Goal: Contribute content: Add original content to the website for others to see

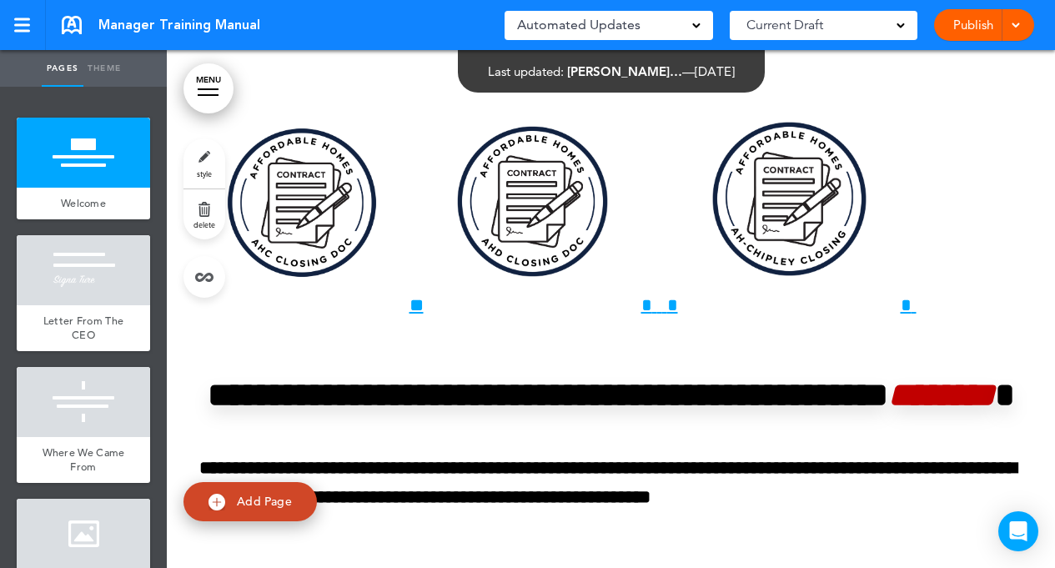
scroll to position [14425, 0]
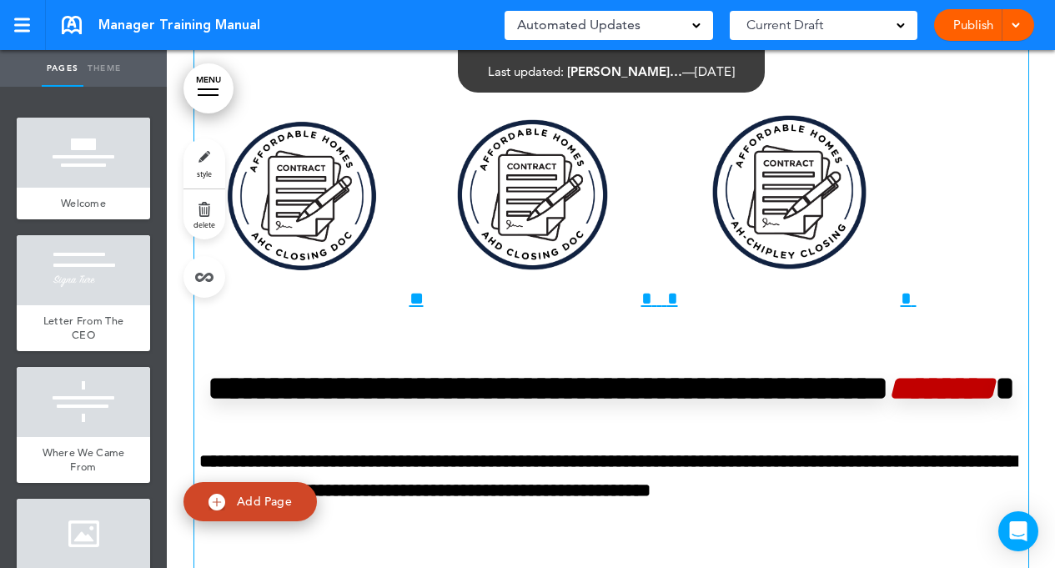
click at [323, 269] on img at bounding box center [301, 195] width 215 height 215
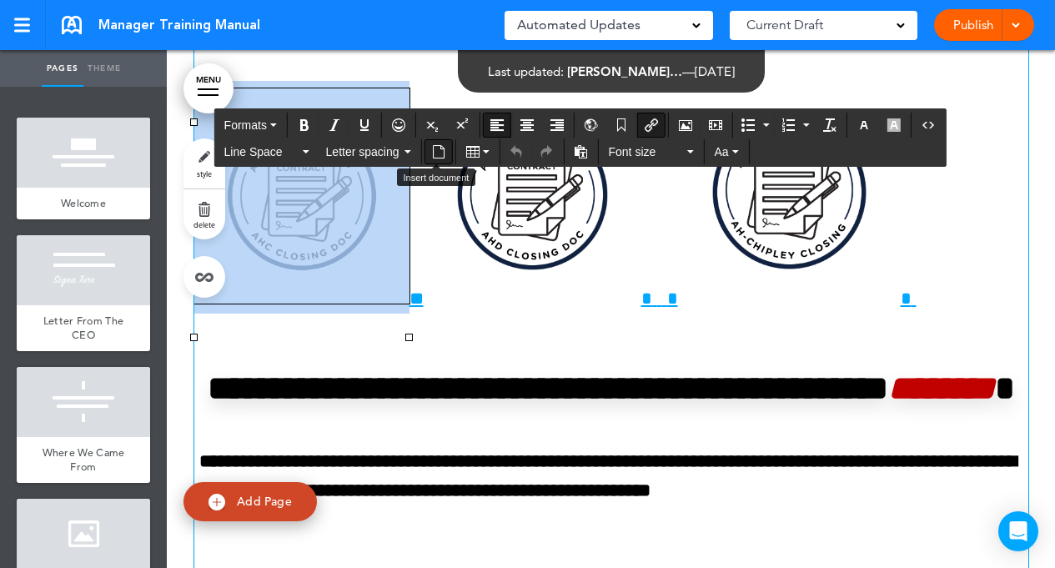
click at [443, 150] on icon "Insert document" at bounding box center [438, 151] width 13 height 13
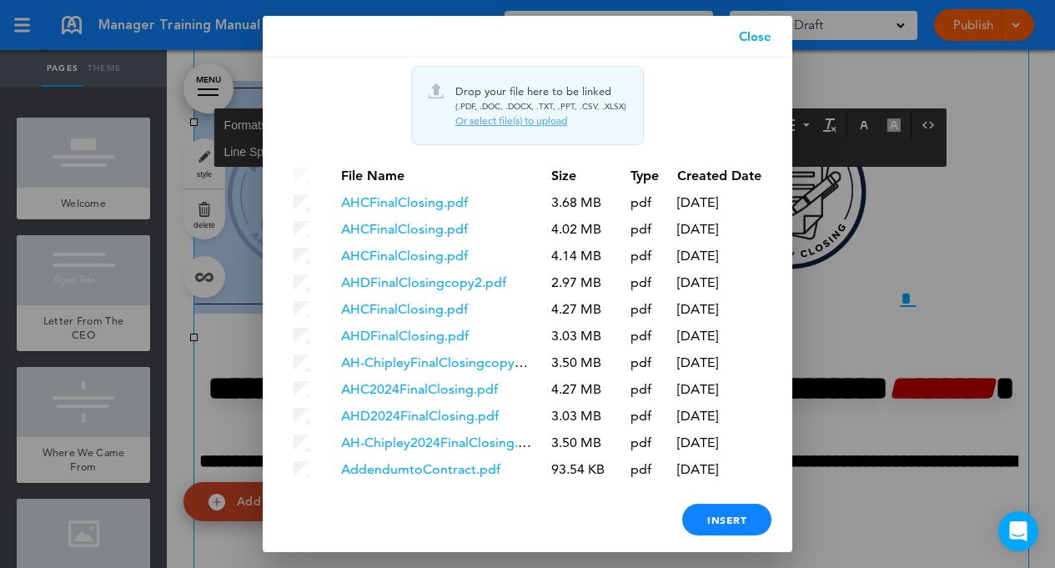
click at [523, 118] on div "Or select file(s) to upload" at bounding box center [540, 120] width 171 height 13
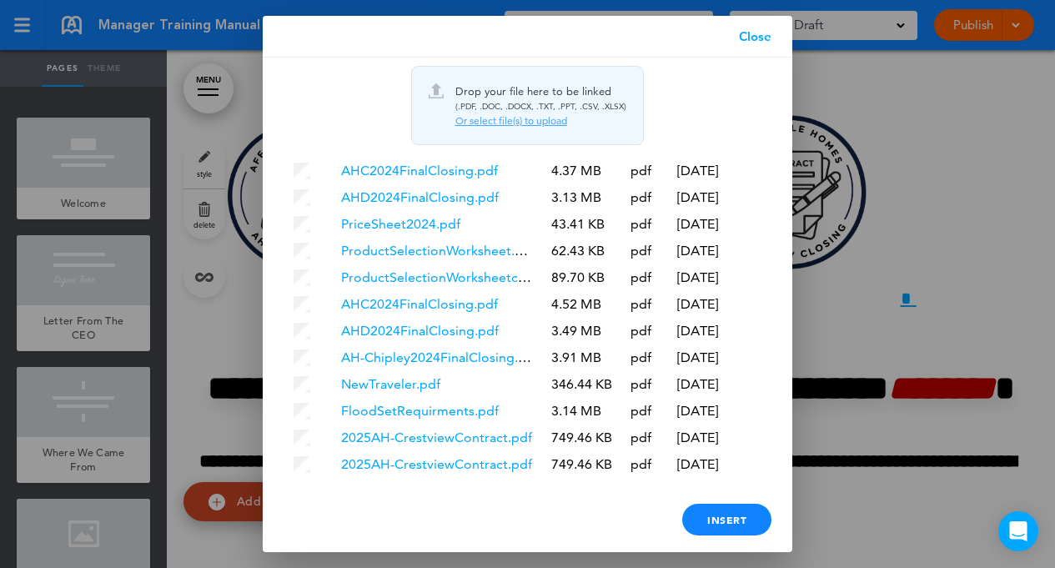
scroll to position [485, 0]
click at [726, 519] on div "Insert" at bounding box center [726, 520] width 89 height 32
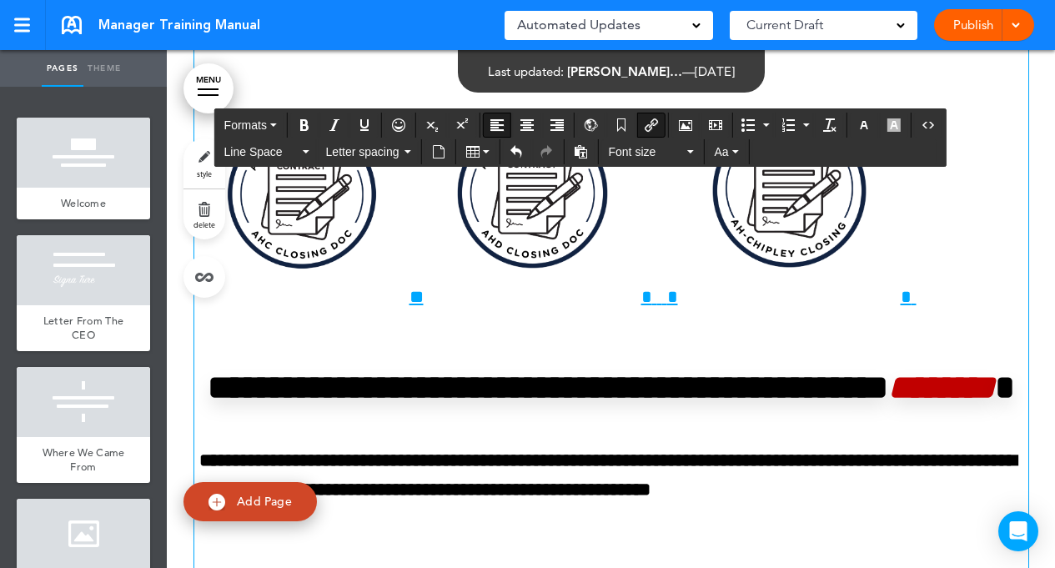
scroll to position [14433, 0]
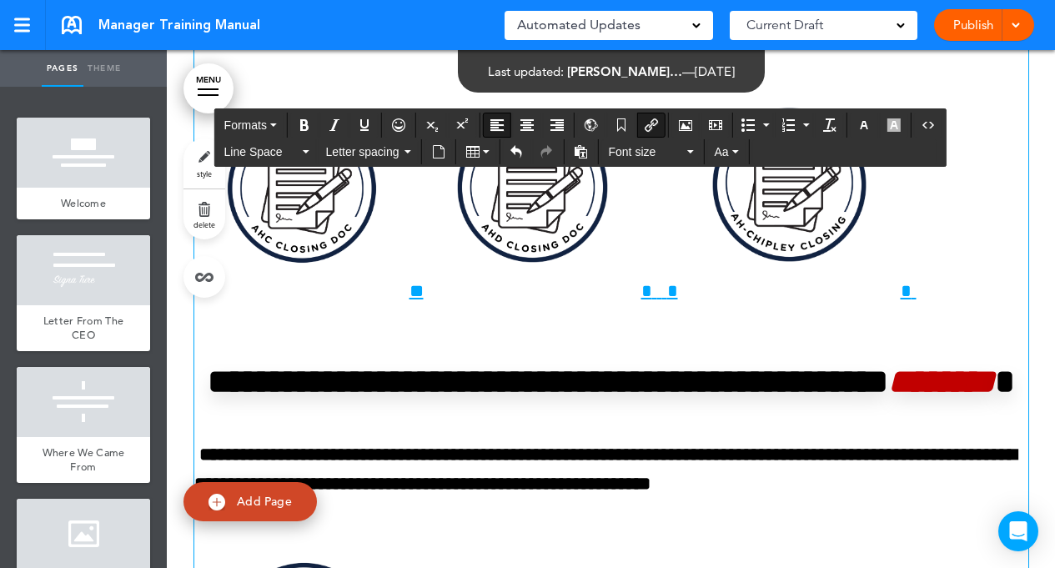
click at [554, 296] on img at bounding box center [532, 187] width 218 height 218
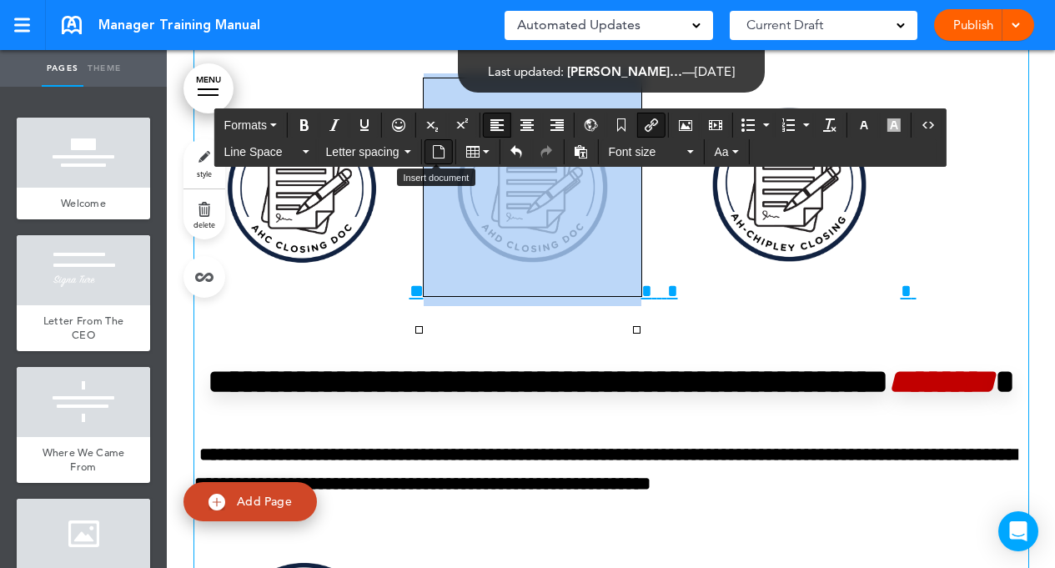
click at [435, 149] on icon "Insert document" at bounding box center [438, 151] width 13 height 13
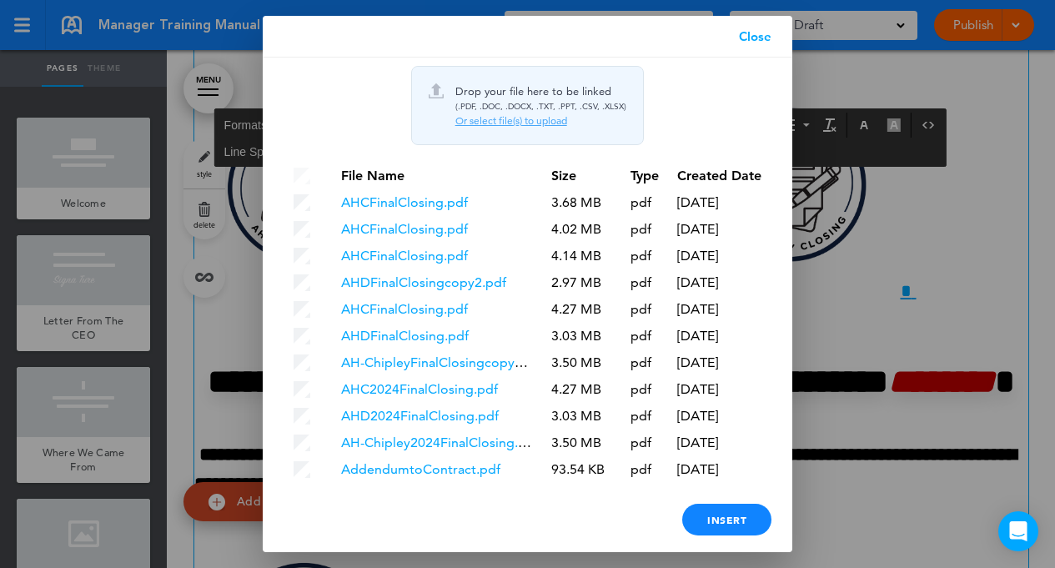
click at [761, 38] on link "Close" at bounding box center [755, 37] width 74 height 42
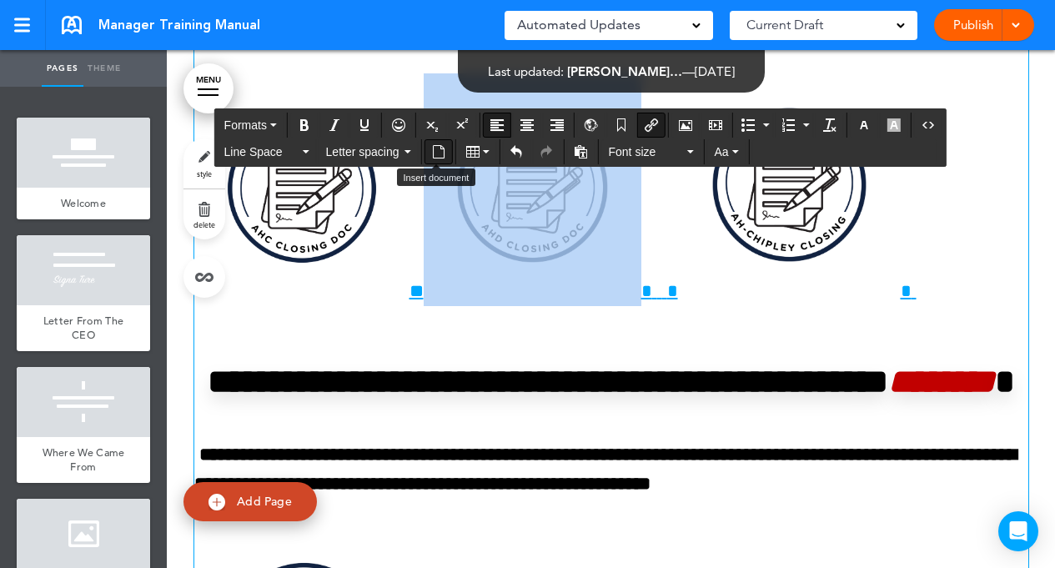
click at [438, 152] on icon "Insert document" at bounding box center [438, 151] width 13 height 13
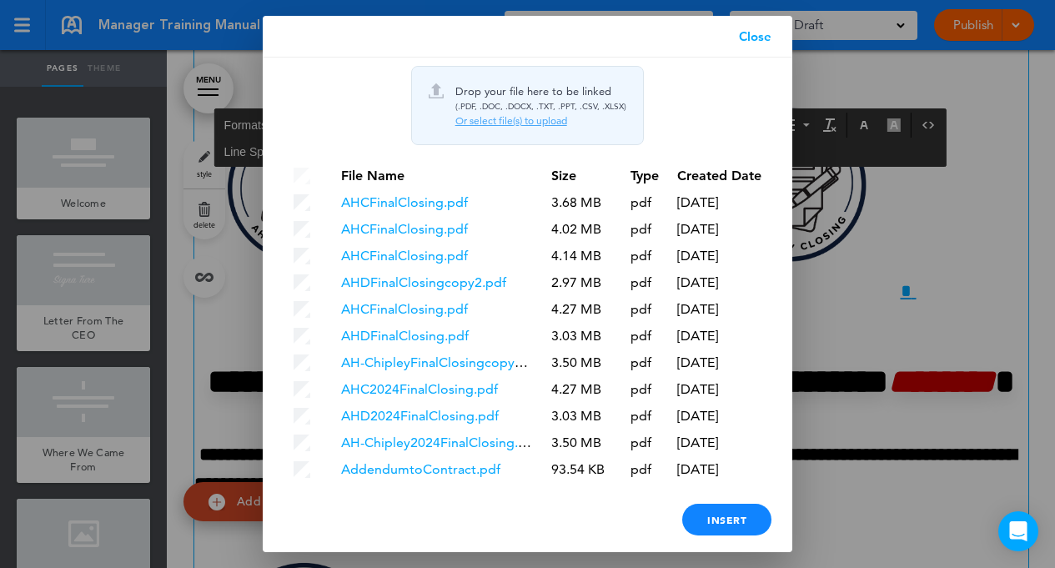
click at [509, 117] on div "Or select file(s) to upload" at bounding box center [540, 120] width 171 height 13
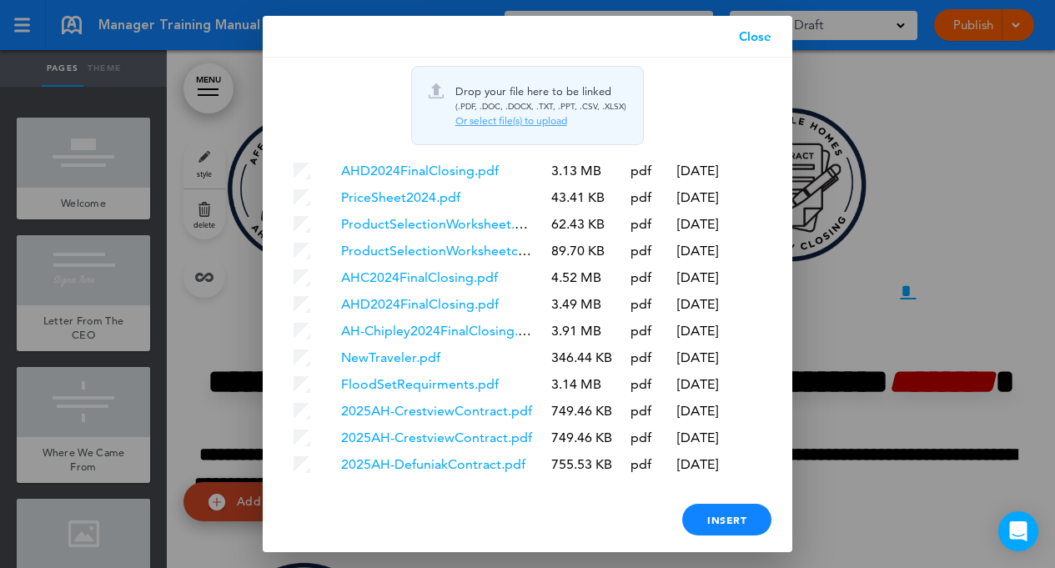
scroll to position [512, 0]
click at [740, 513] on div "Insert" at bounding box center [726, 520] width 89 height 32
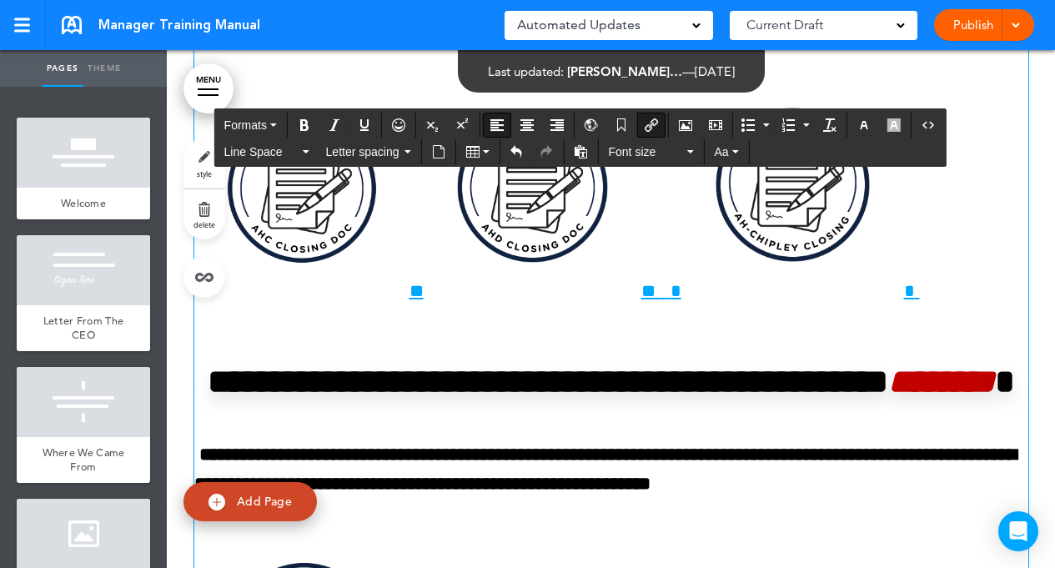
click at [785, 296] on img at bounding box center [792, 184] width 223 height 223
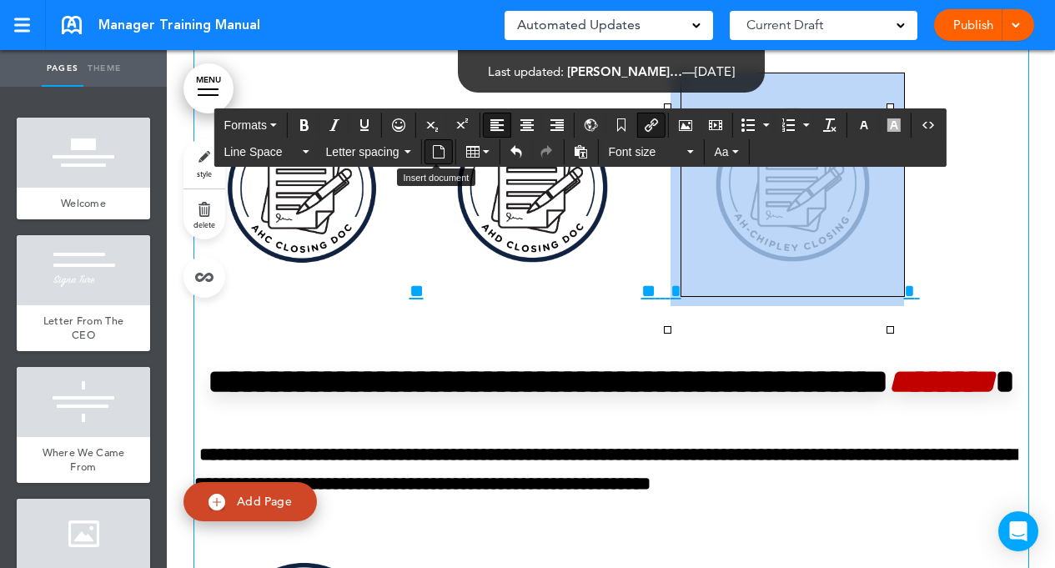
click at [433, 149] on icon "Insert document" at bounding box center [438, 151] width 13 height 13
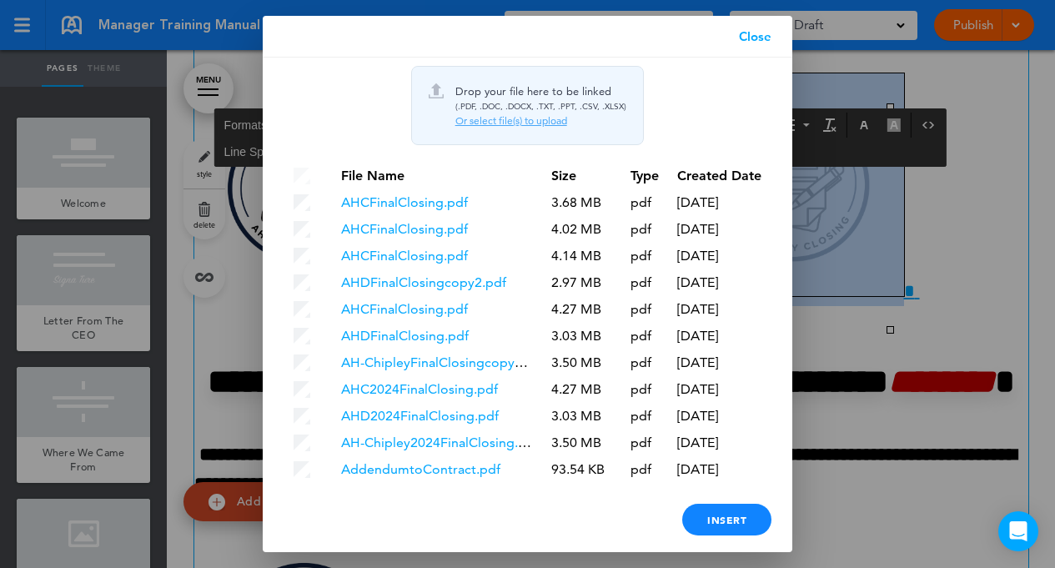
scroll to position [0, 0]
click at [499, 123] on div "Or select file(s) to upload" at bounding box center [540, 120] width 171 height 13
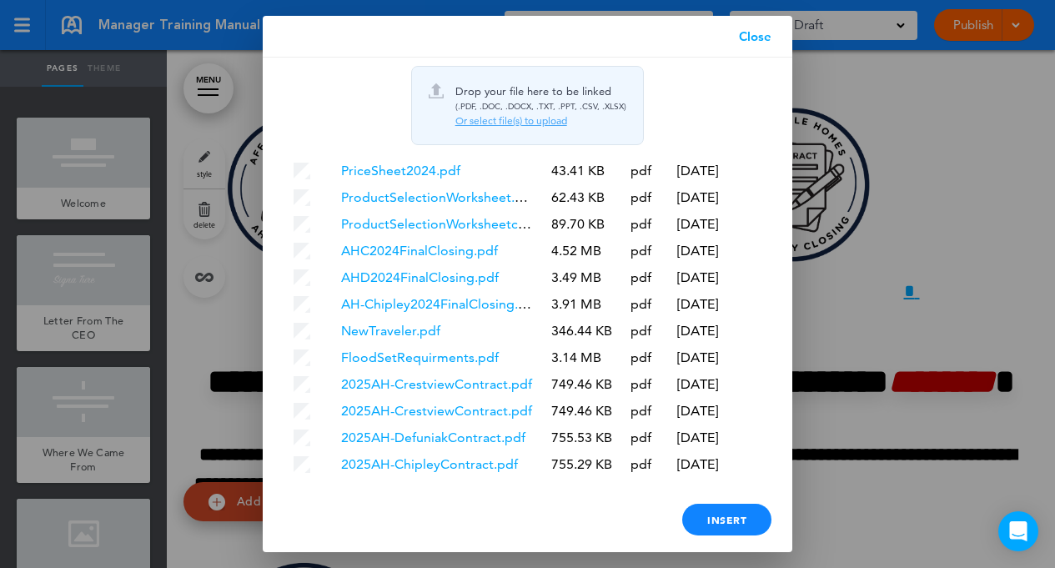
scroll to position [539, 0]
click at [739, 519] on div "Insert" at bounding box center [726, 520] width 89 height 32
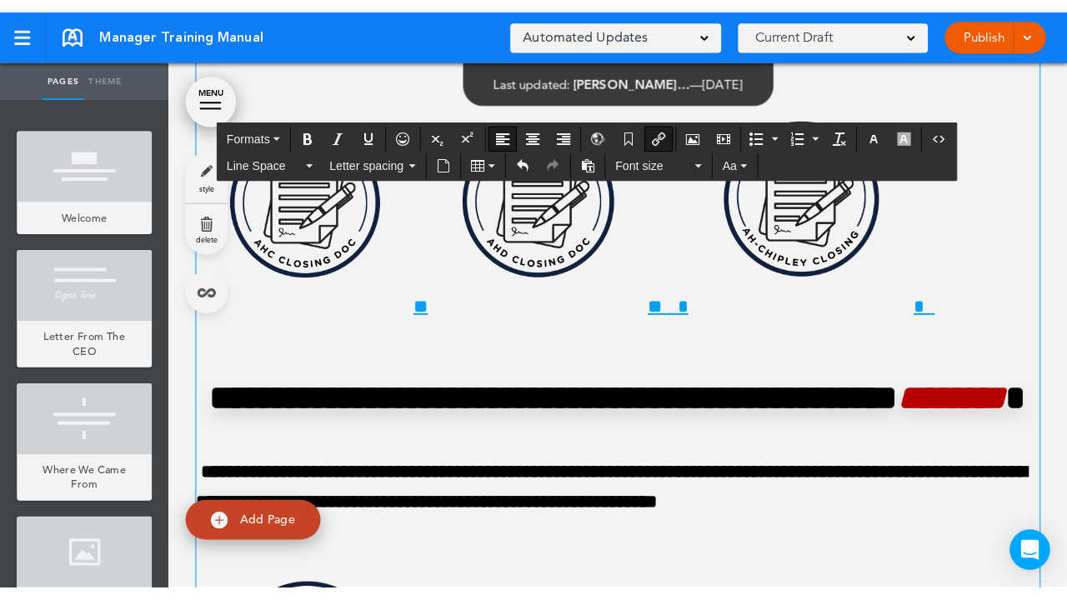
scroll to position [0, 0]
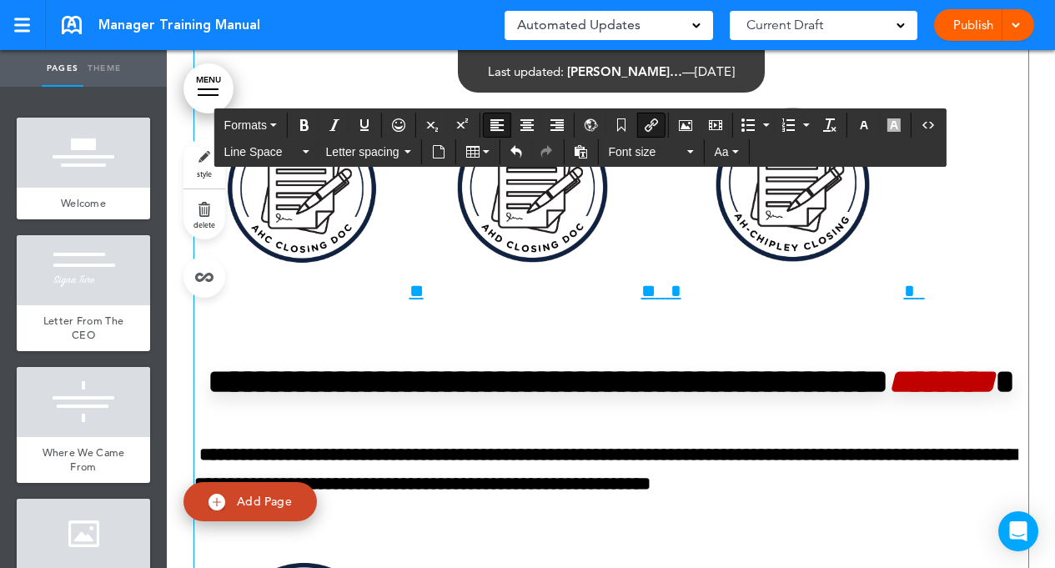
click at [985, 27] on div "Publish Publish Preview Draft" at bounding box center [984, 25] width 100 height 32
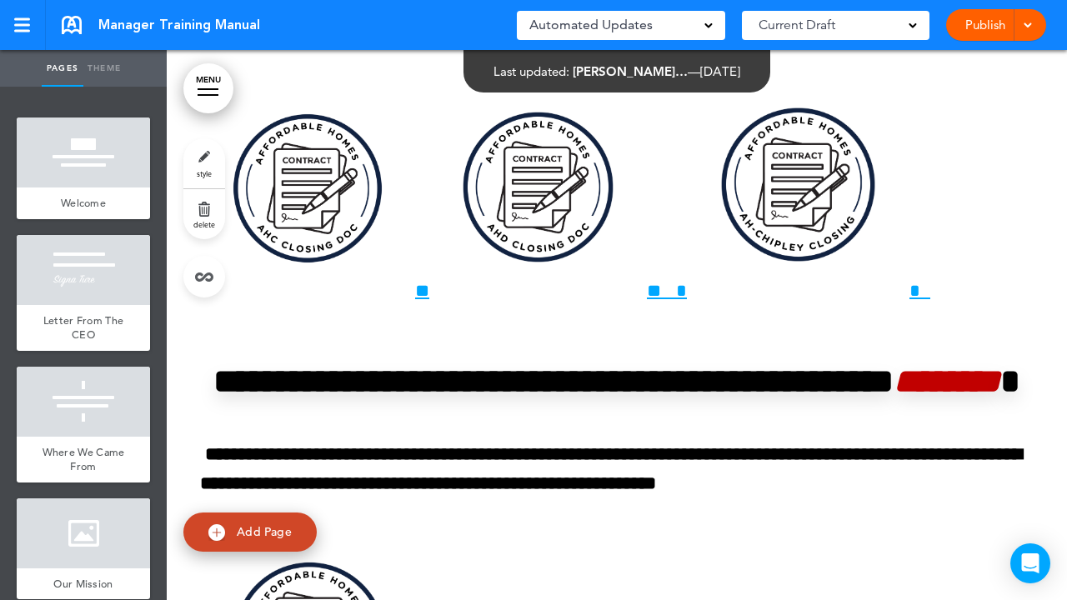
click at [982, 22] on link "Publish" at bounding box center [985, 25] width 53 height 32
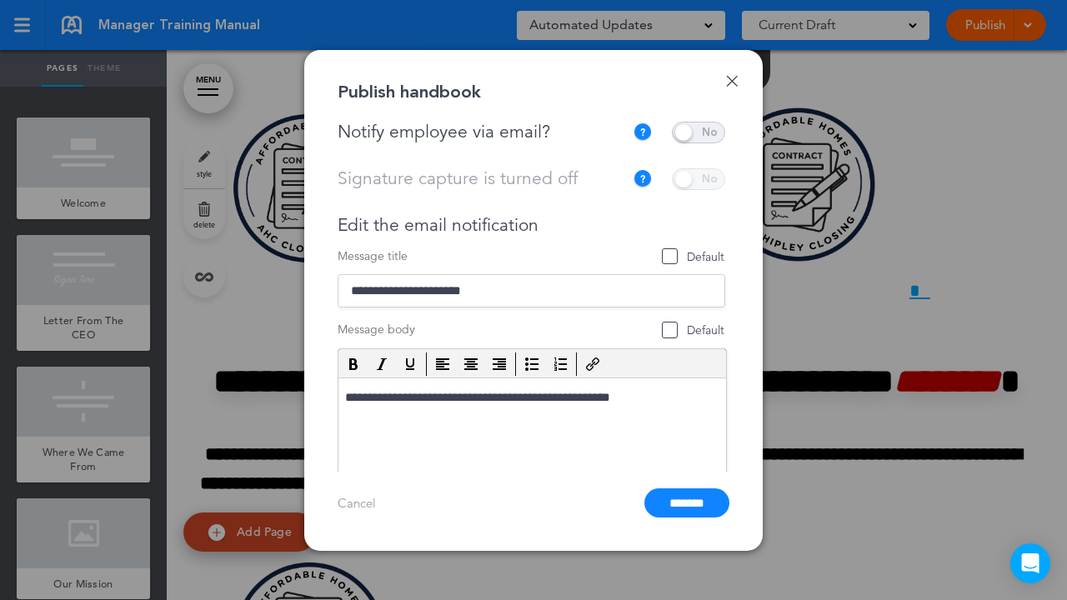
click at [709, 131] on span at bounding box center [698, 133] width 53 height 22
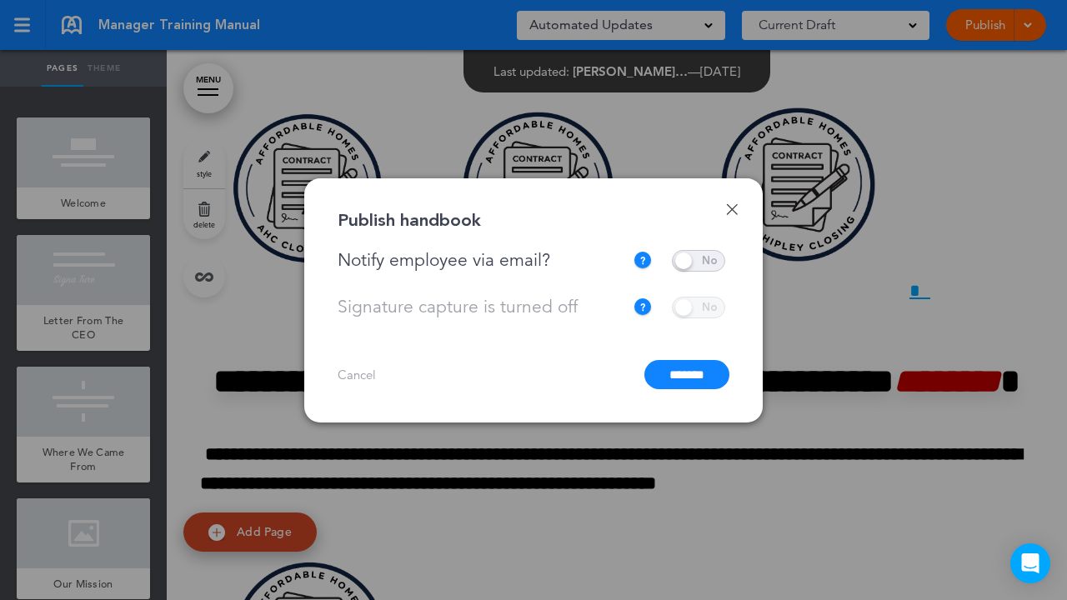
click at [682, 362] on input "*******" at bounding box center [686, 374] width 85 height 29
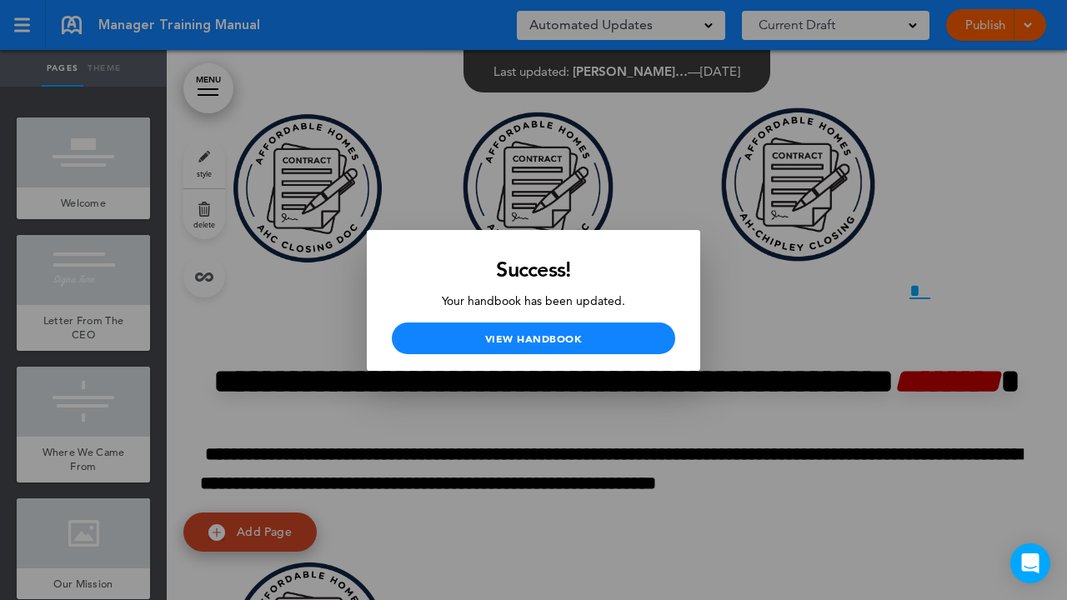
click at [995, 141] on div at bounding box center [533, 300] width 1067 height 600
